Goal: Task Accomplishment & Management: Manage account settings

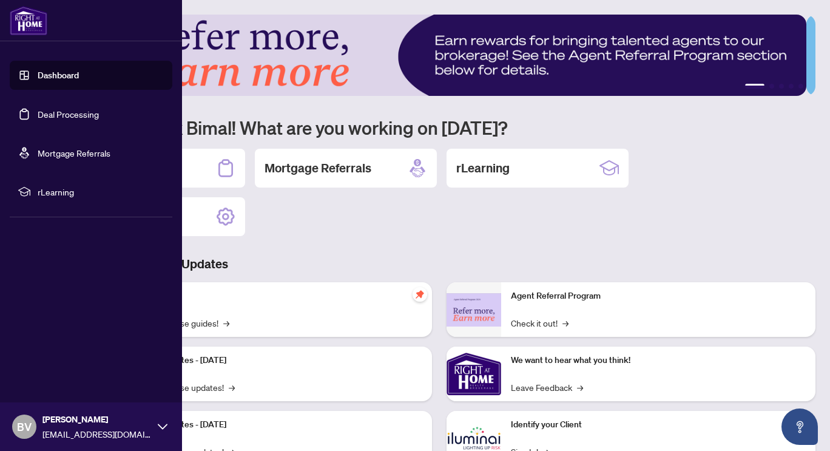
click at [45, 109] on link "Deal Processing" at bounding box center [68, 114] width 61 height 11
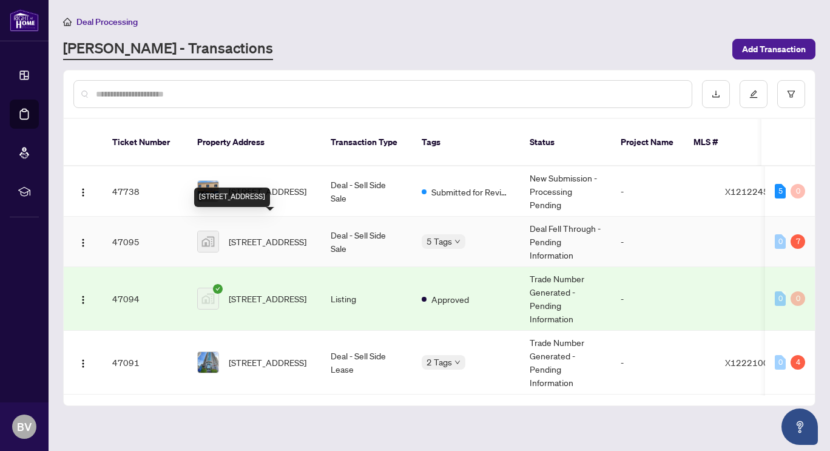
click at [263, 235] on span "[STREET_ADDRESS]" at bounding box center [268, 241] width 78 height 13
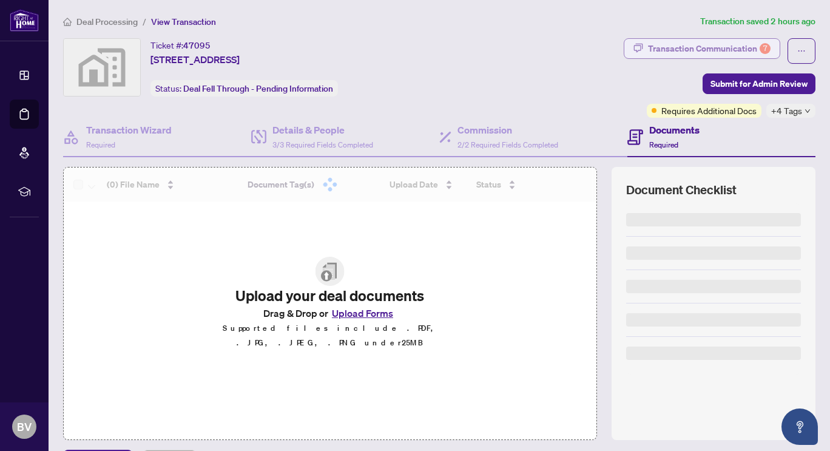
click at [699, 52] on div "Transaction Communication 7" at bounding box center [709, 48] width 123 height 19
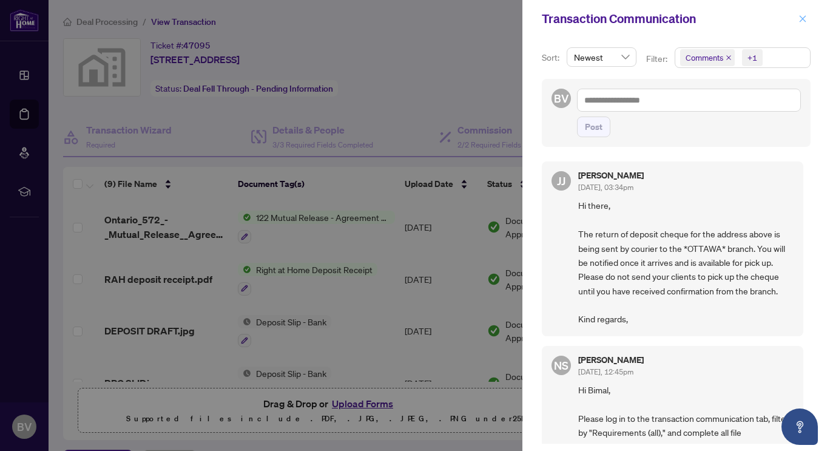
click at [798, 16] on icon "close" at bounding box center [802, 19] width 8 height 8
